Goal: Check status

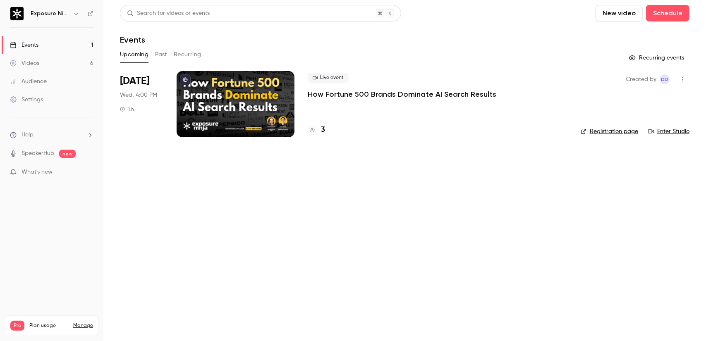
click at [374, 95] on p "How Fortune 500 Brands Dominate AI Search Results" at bounding box center [402, 94] width 189 height 10
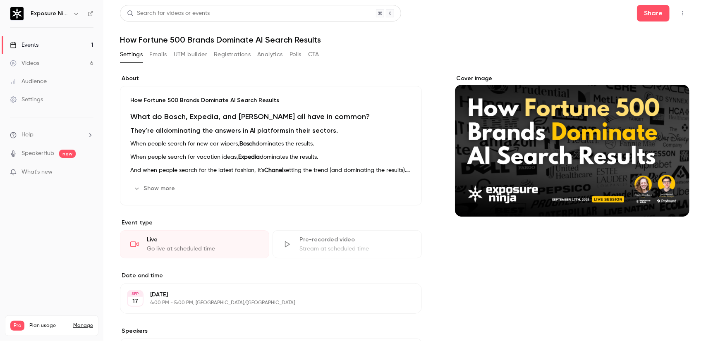
click at [220, 55] on button "Registrations" at bounding box center [232, 54] width 37 height 13
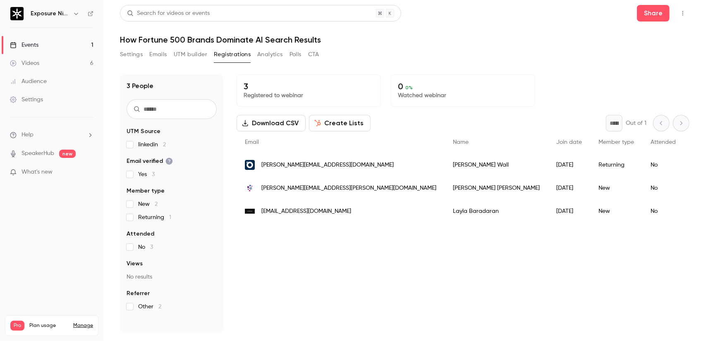
click at [440, 38] on h1 "How Fortune 500 Brands Dominate AI Search Results" at bounding box center [405, 40] width 570 height 10
click at [445, 43] on h1 "How Fortune 500 Brands Dominate AI Search Results" at bounding box center [405, 40] width 570 height 10
